Goal: Navigation & Orientation: Find specific page/section

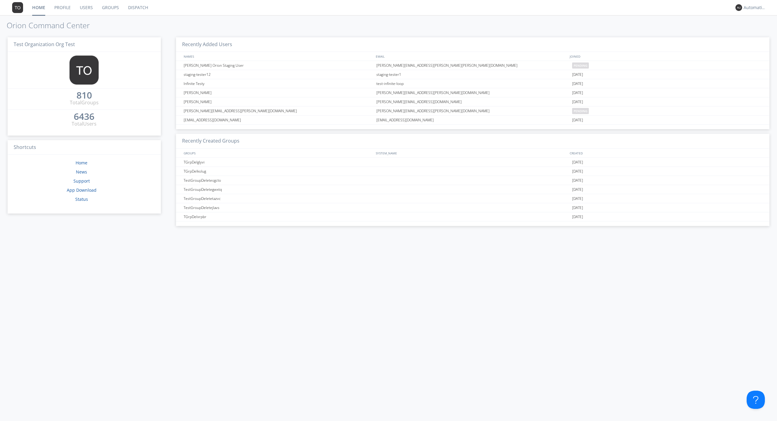
click at [137, 8] on link "Dispatch" at bounding box center [138, 7] width 29 height 15
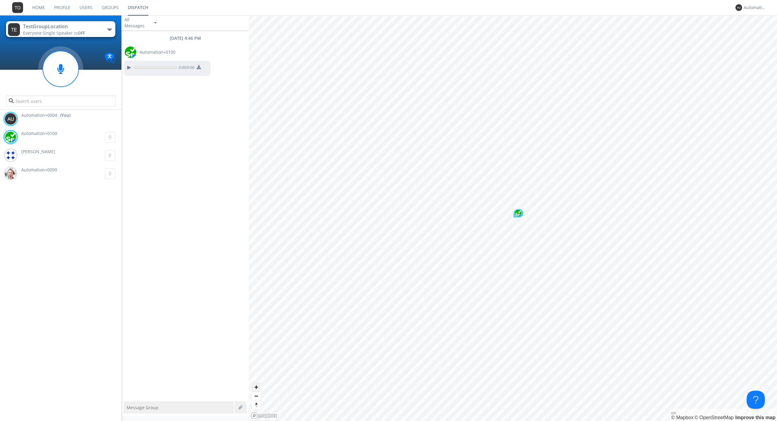
click at [256, 387] on span "Zoom in" at bounding box center [256, 387] width 9 height 9
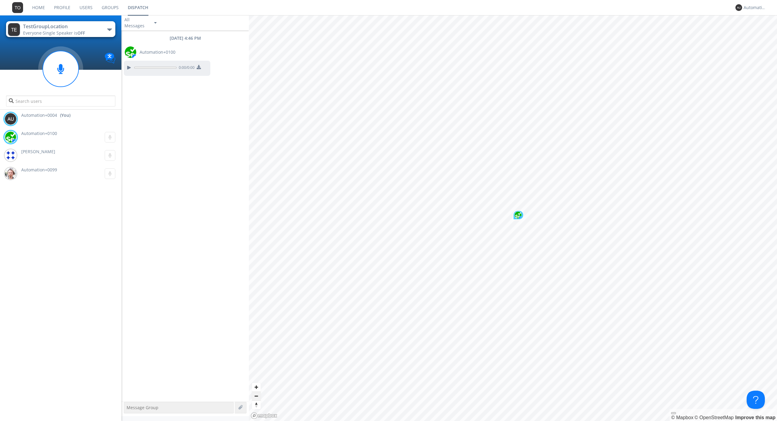
click at [256, 396] on span "Zoom out" at bounding box center [256, 396] width 9 height 8
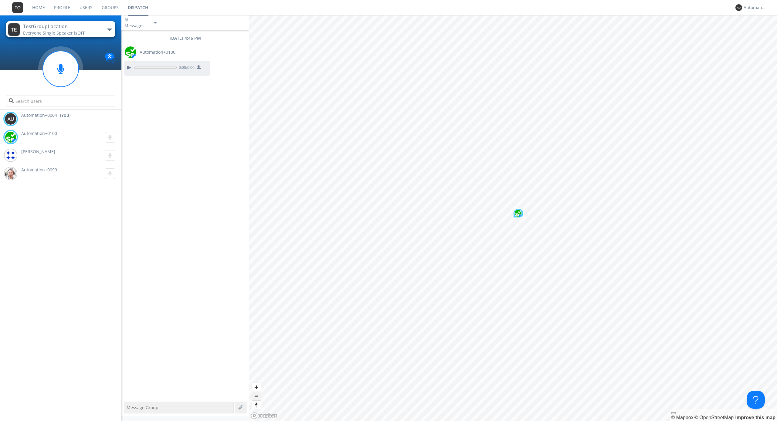
click at [256, 396] on span "Zoom out" at bounding box center [256, 396] width 9 height 8
